Goal: Information Seeking & Learning: Understand process/instructions

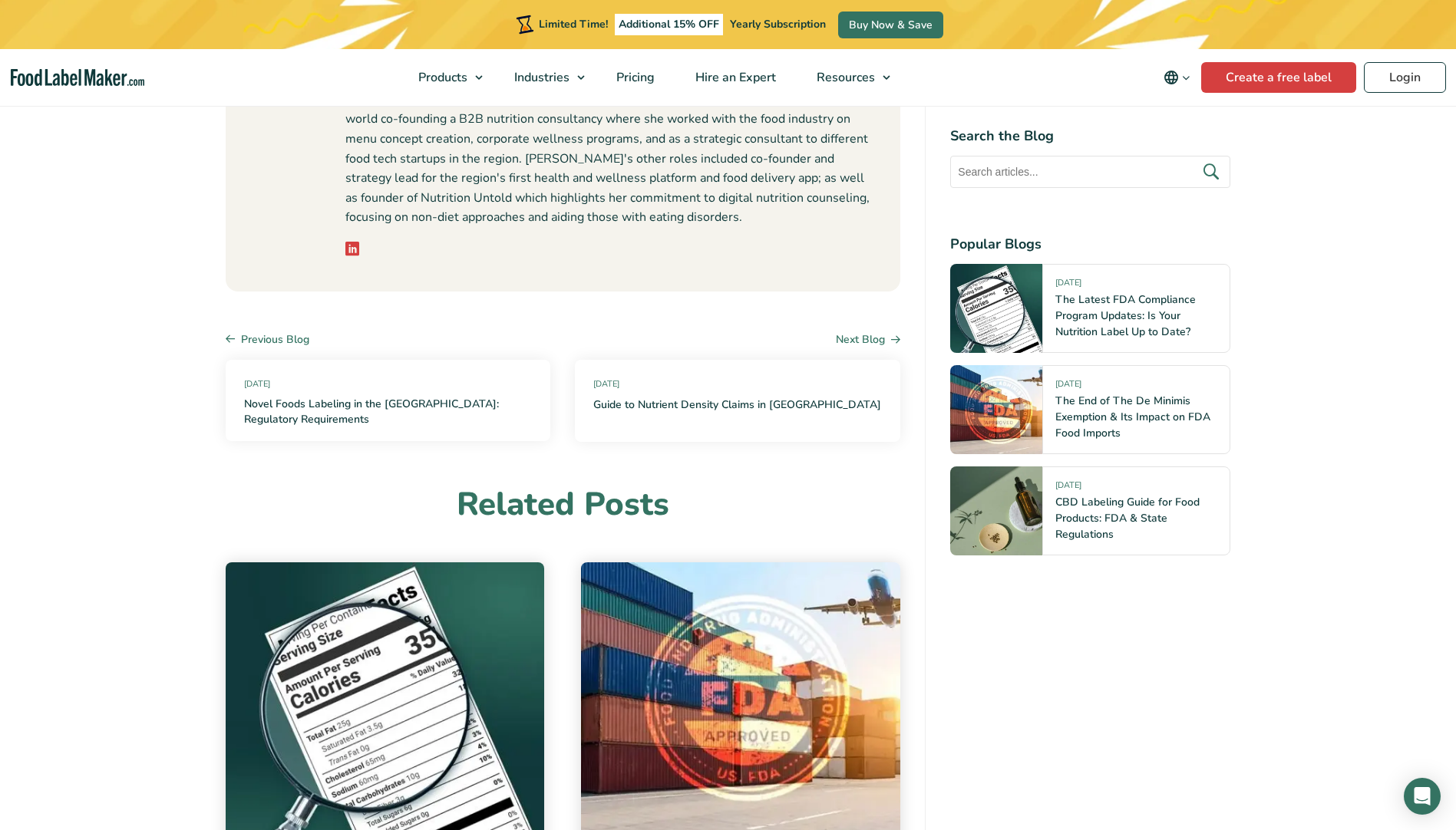
scroll to position [6165, 0]
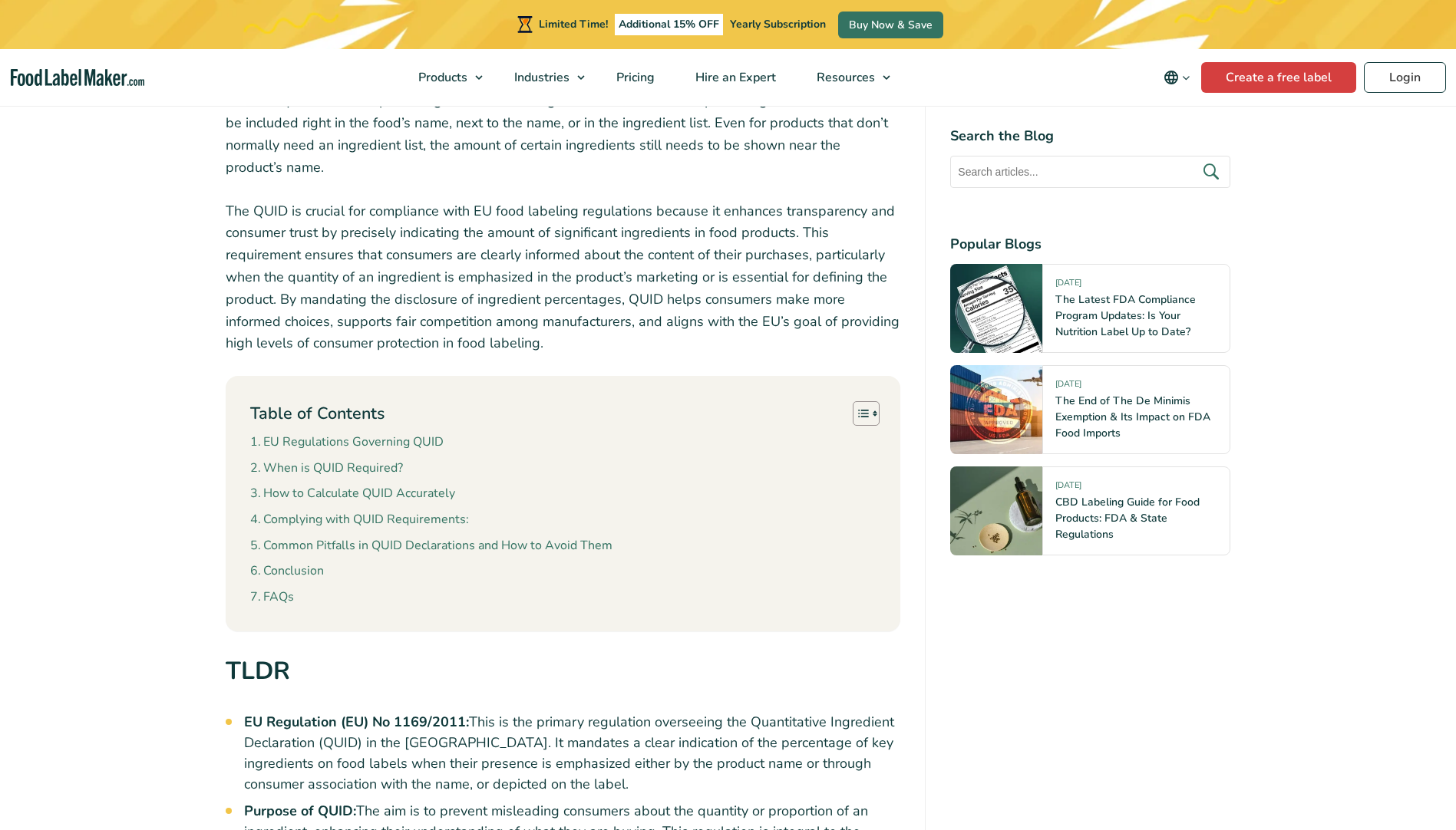
scroll to position [614, 0]
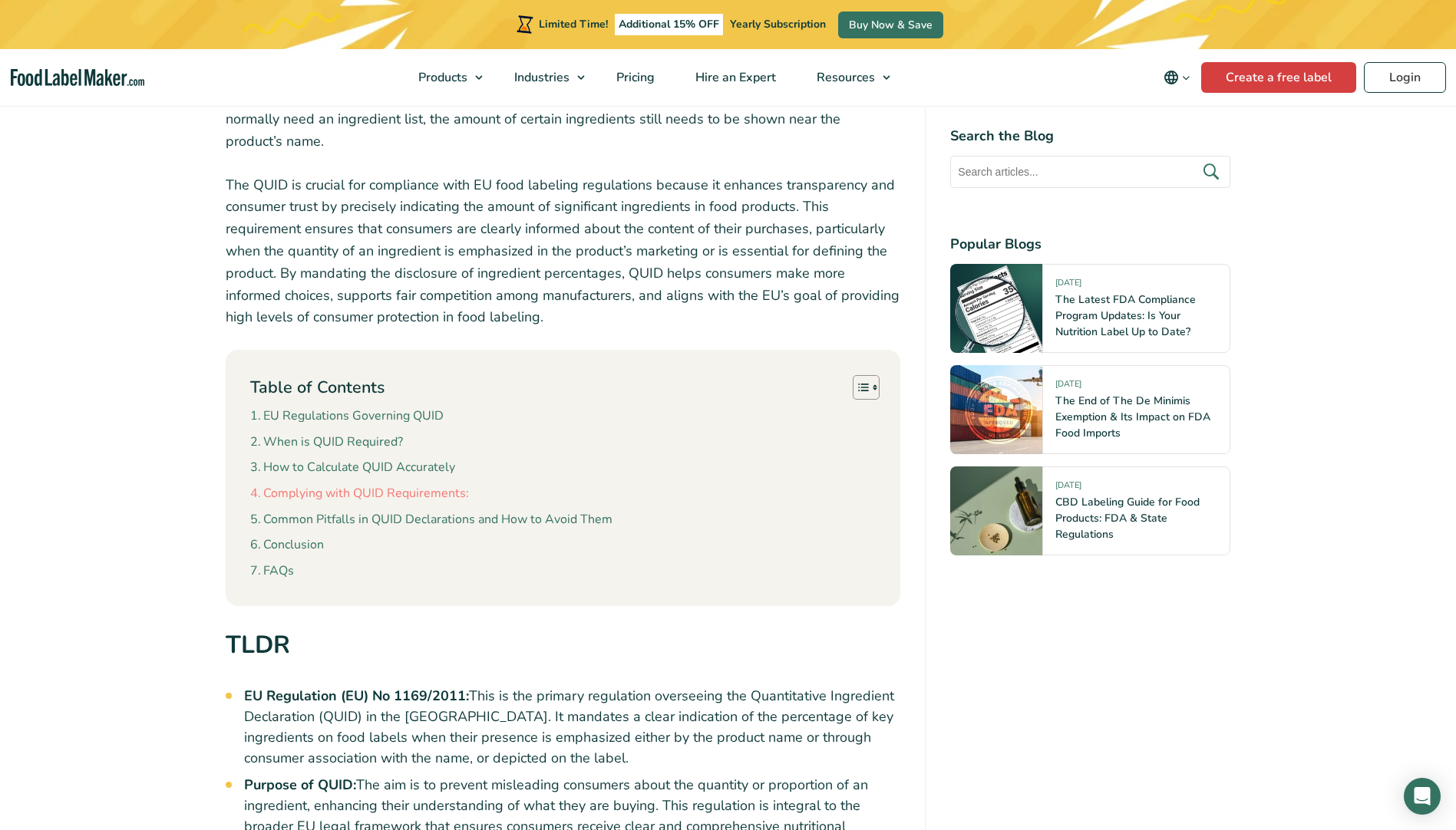
click at [380, 496] on link "Complying with QUID Requirements:" at bounding box center [360, 494] width 219 height 20
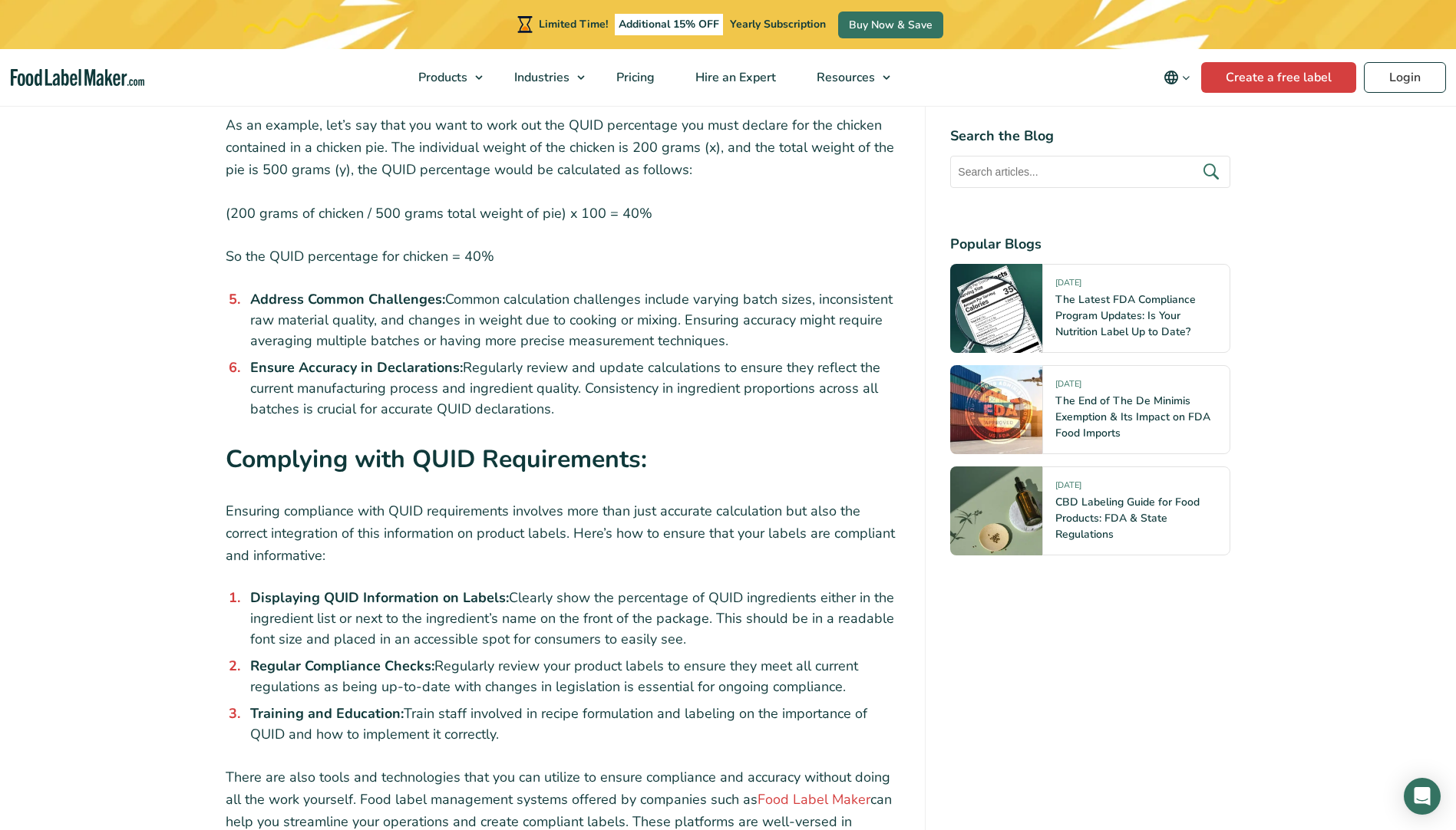
scroll to position [3683, 0]
